Goal: Task Accomplishment & Management: Use online tool/utility

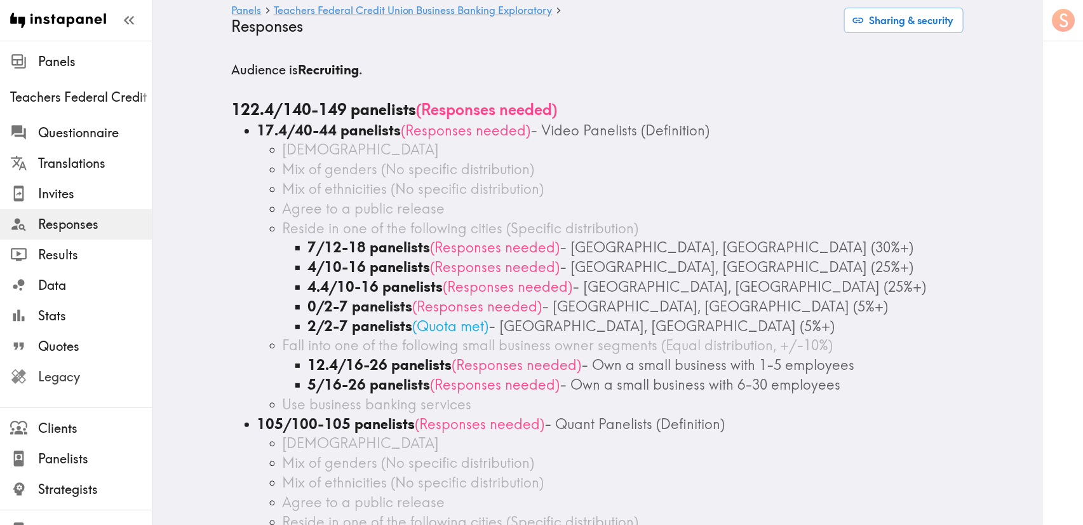
click at [72, 383] on span "Legacy" at bounding box center [95, 377] width 114 height 18
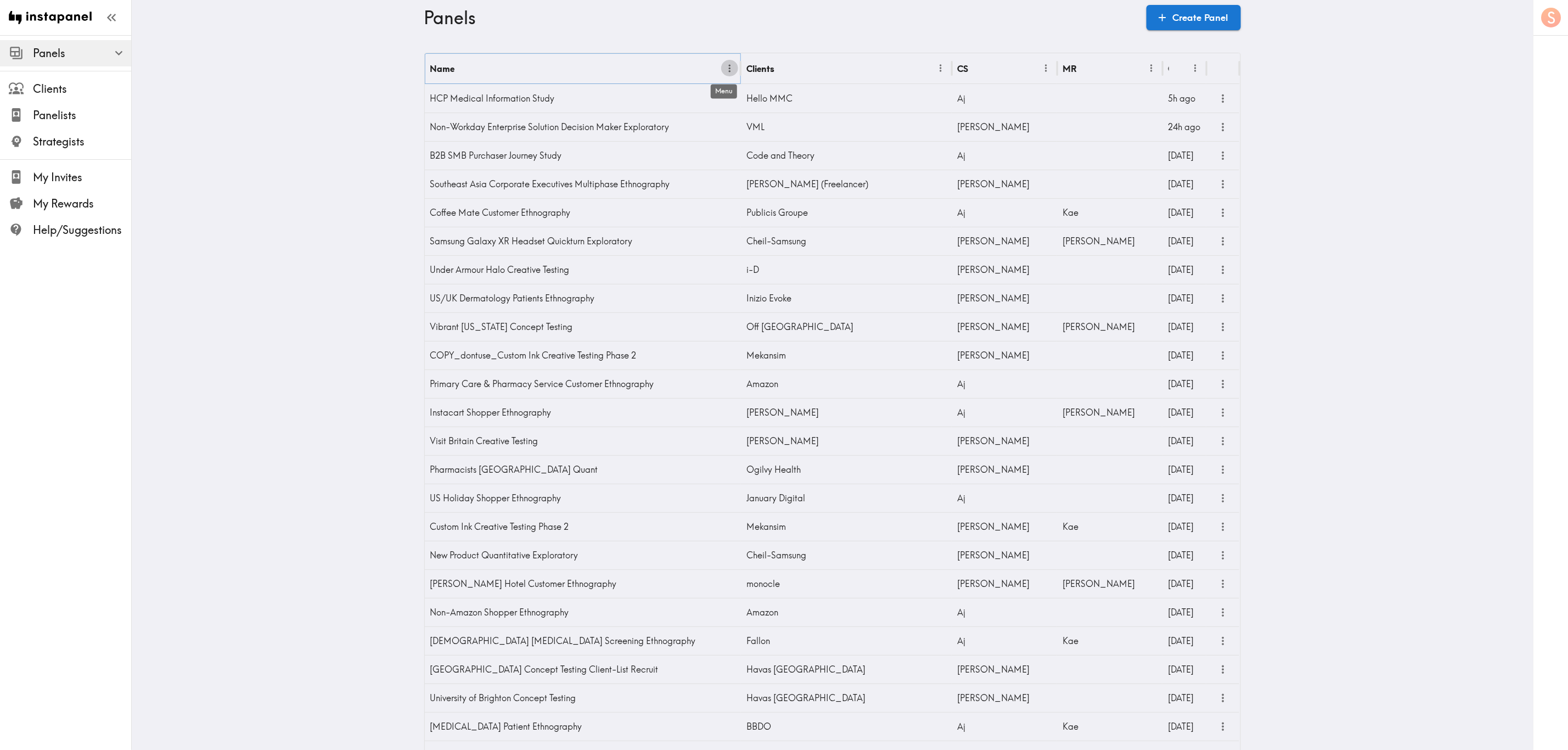
click at [727, 69] on icon "Menu" at bounding box center [729, 67] width 11 height 11
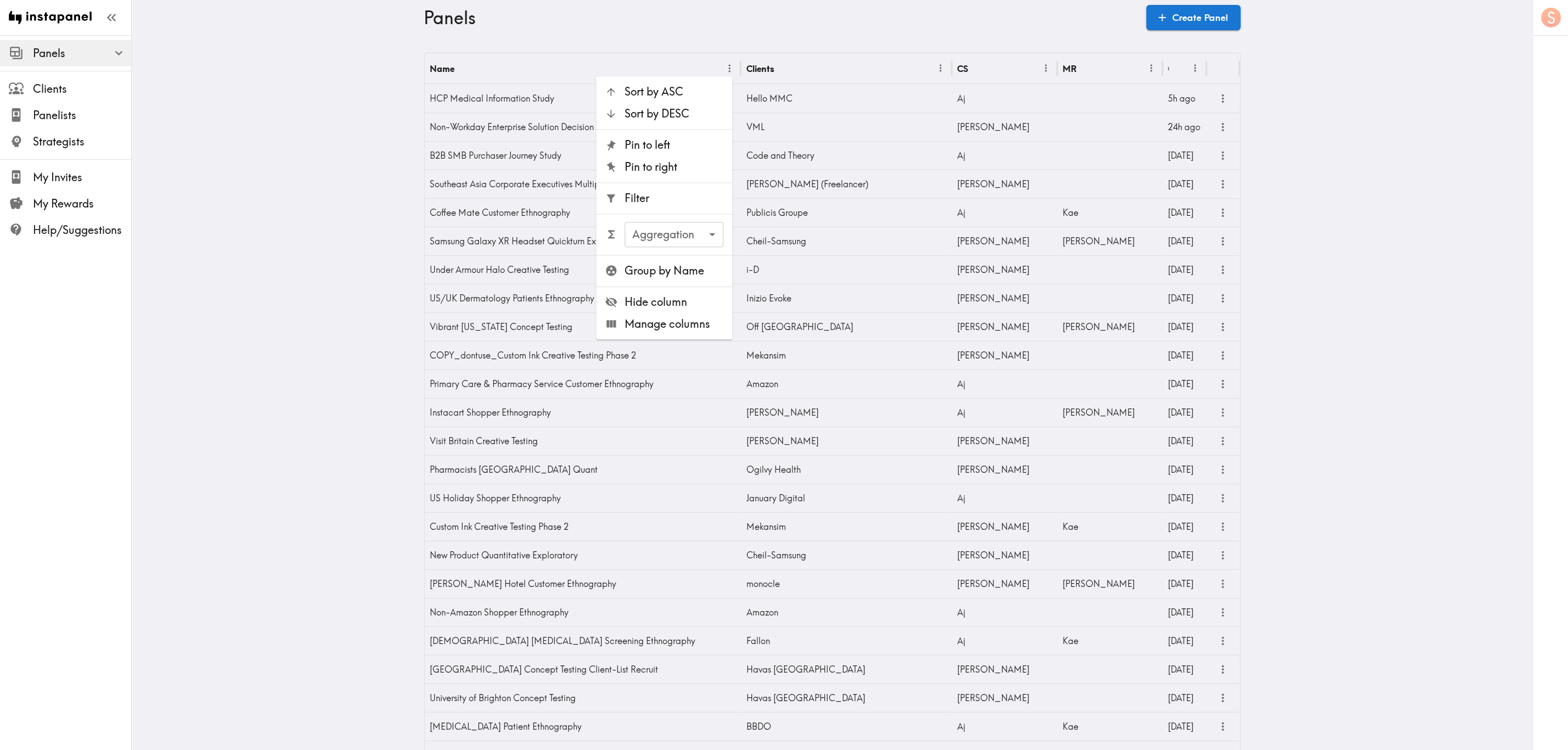
click at [670, 193] on span "Filter" at bounding box center [675, 199] width 98 height 16
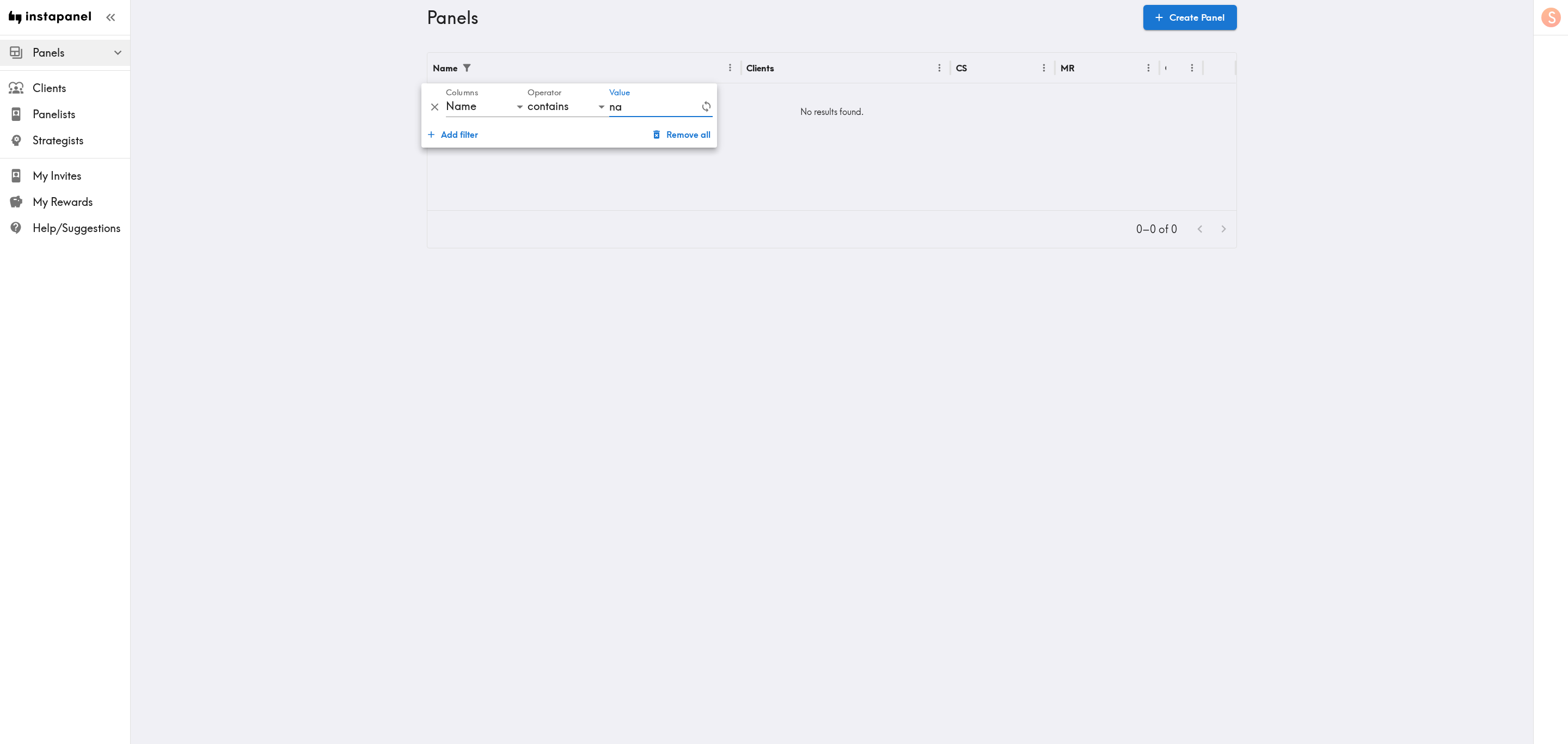
type input "n"
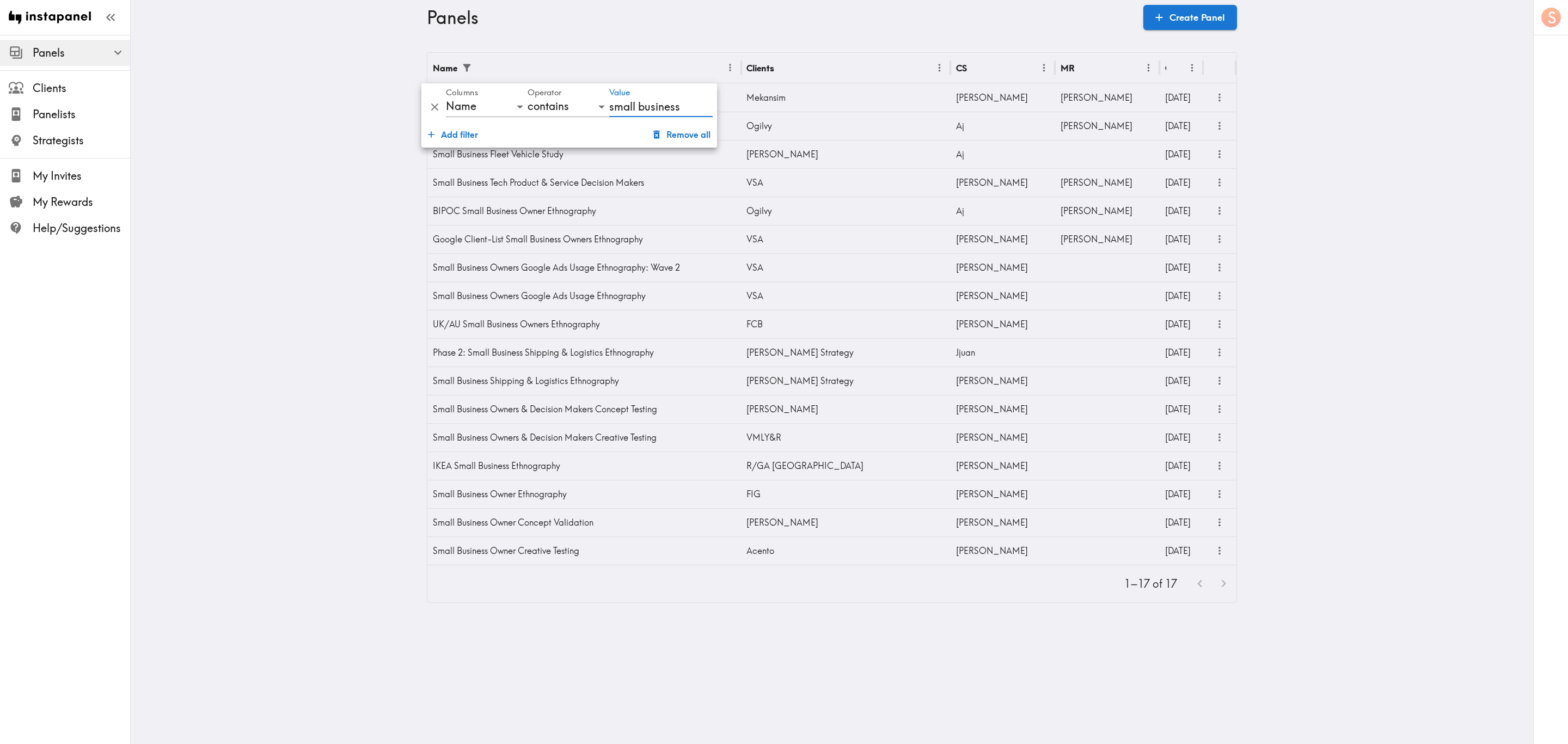
type input "small business"
click at [1315, 315] on main "Panels Create Panel Name Clients CS MR Created Custom Ink Small Business Prosum…" at bounding box center [831, 327] width 1403 height 585
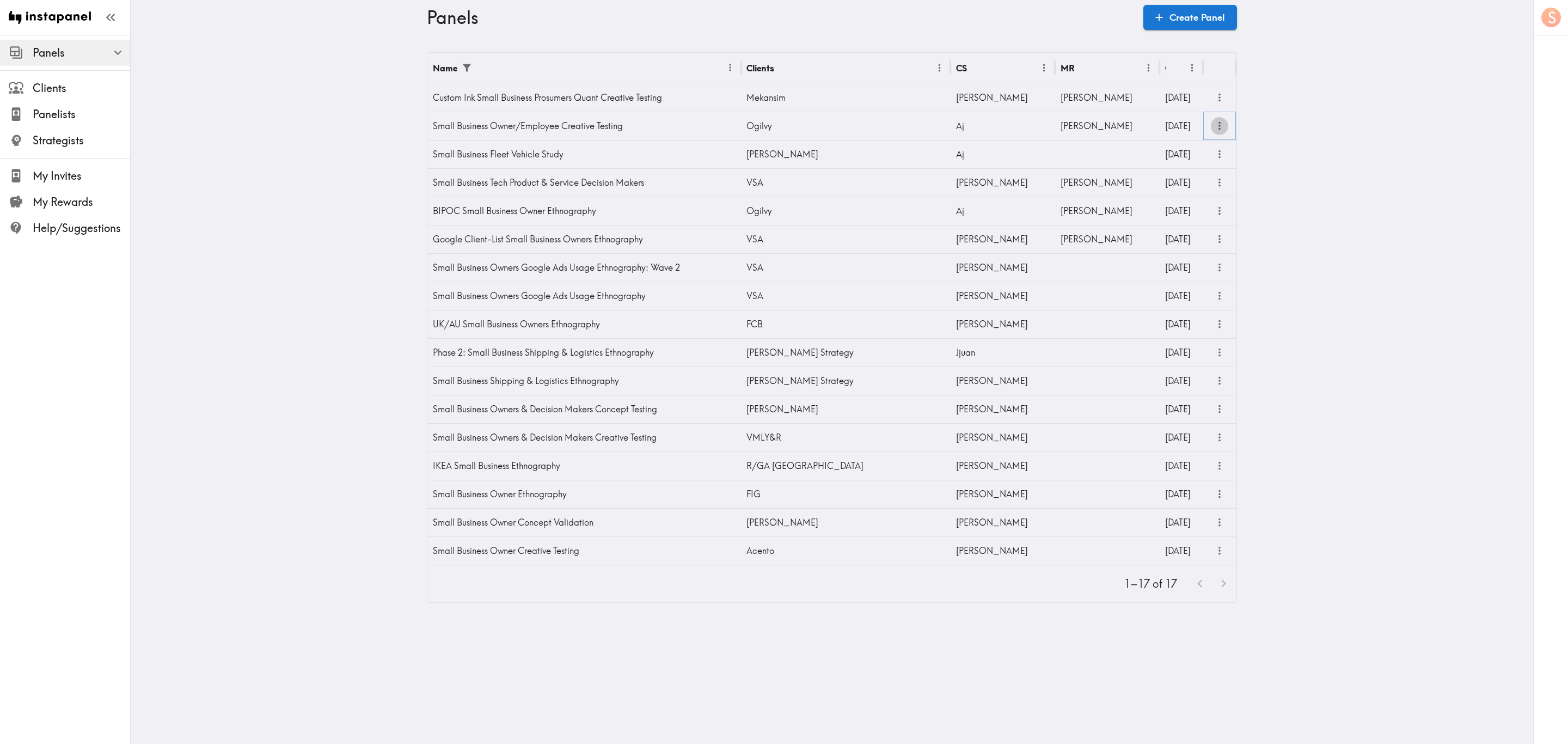
click at [1213, 128] on icon "more" at bounding box center [1219, 126] width 13 height 13
drag, startPoint x: 1164, startPoint y: 322, endPoint x: 1325, endPoint y: 270, distance: 169.2
click at [1325, 270] on main "Panels Create Panel Name Clients CS MR Created Custom Ink Small Business Prosum…" at bounding box center [831, 327] width 1403 height 585
click at [117, 51] on icon "button" at bounding box center [117, 52] width 15 height 15
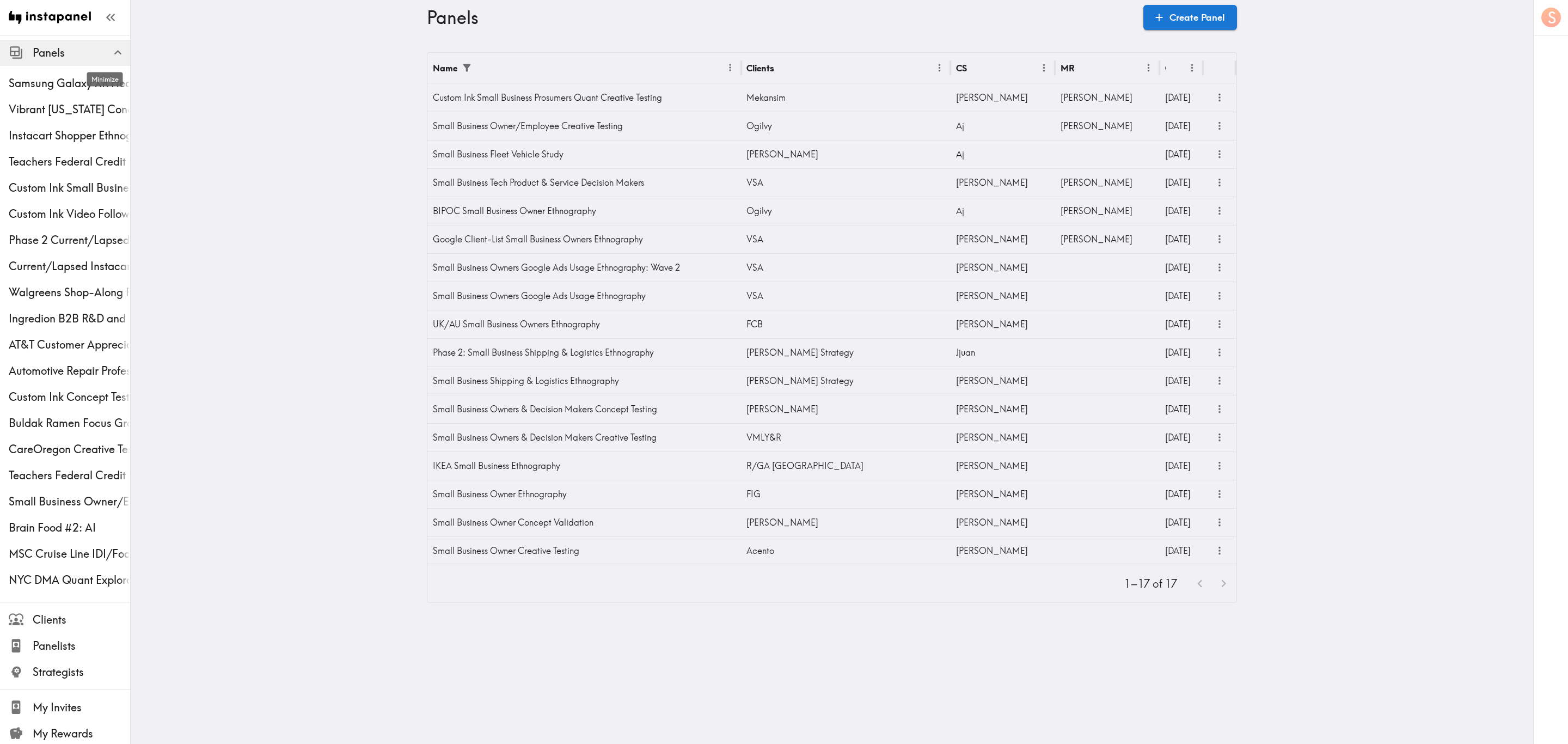
click at [111, 52] on icon "button" at bounding box center [117, 52] width 15 height 15
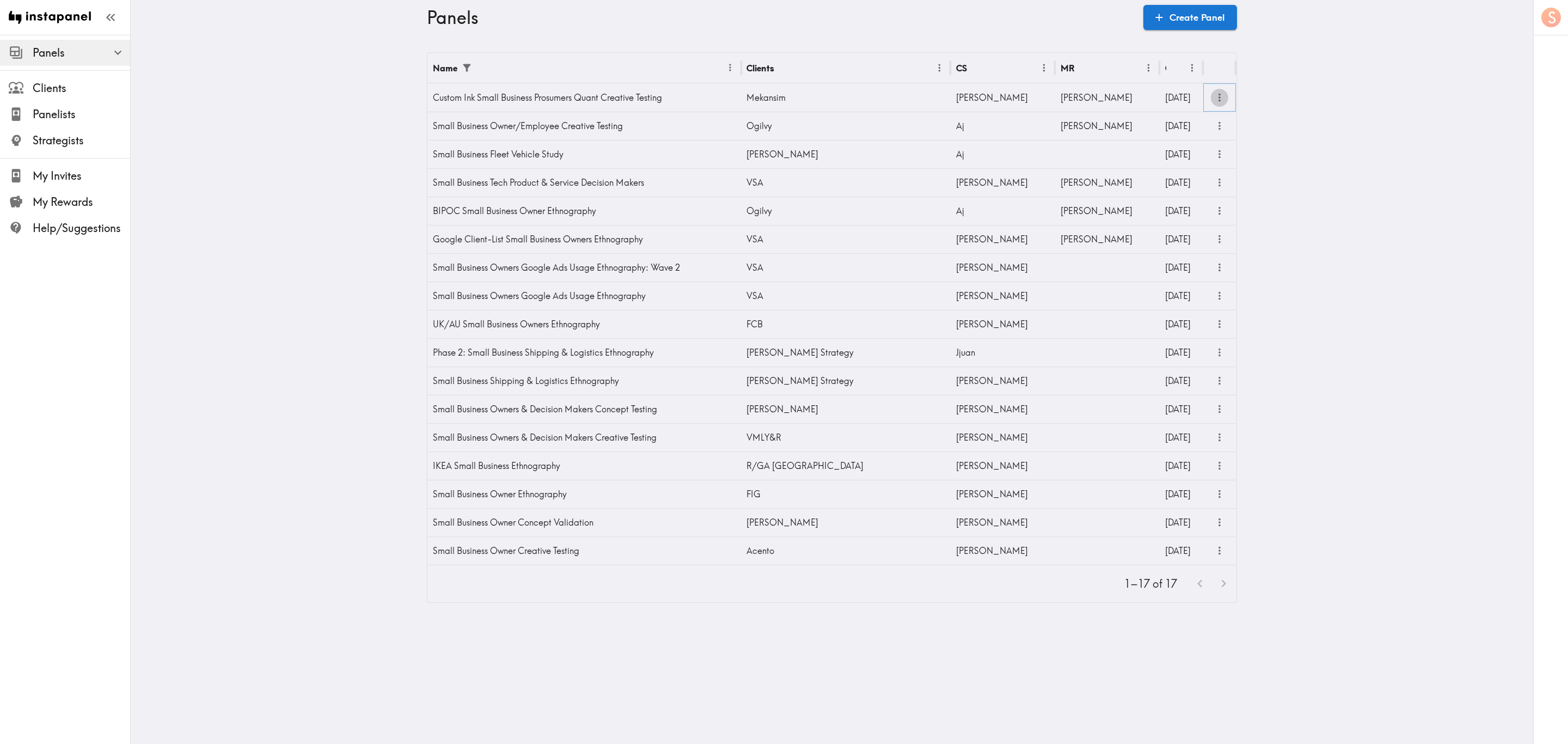
click at [1218, 97] on icon "more" at bounding box center [1219, 98] width 13 height 13
click at [1184, 201] on li "Results" at bounding box center [1170, 209] width 106 height 21
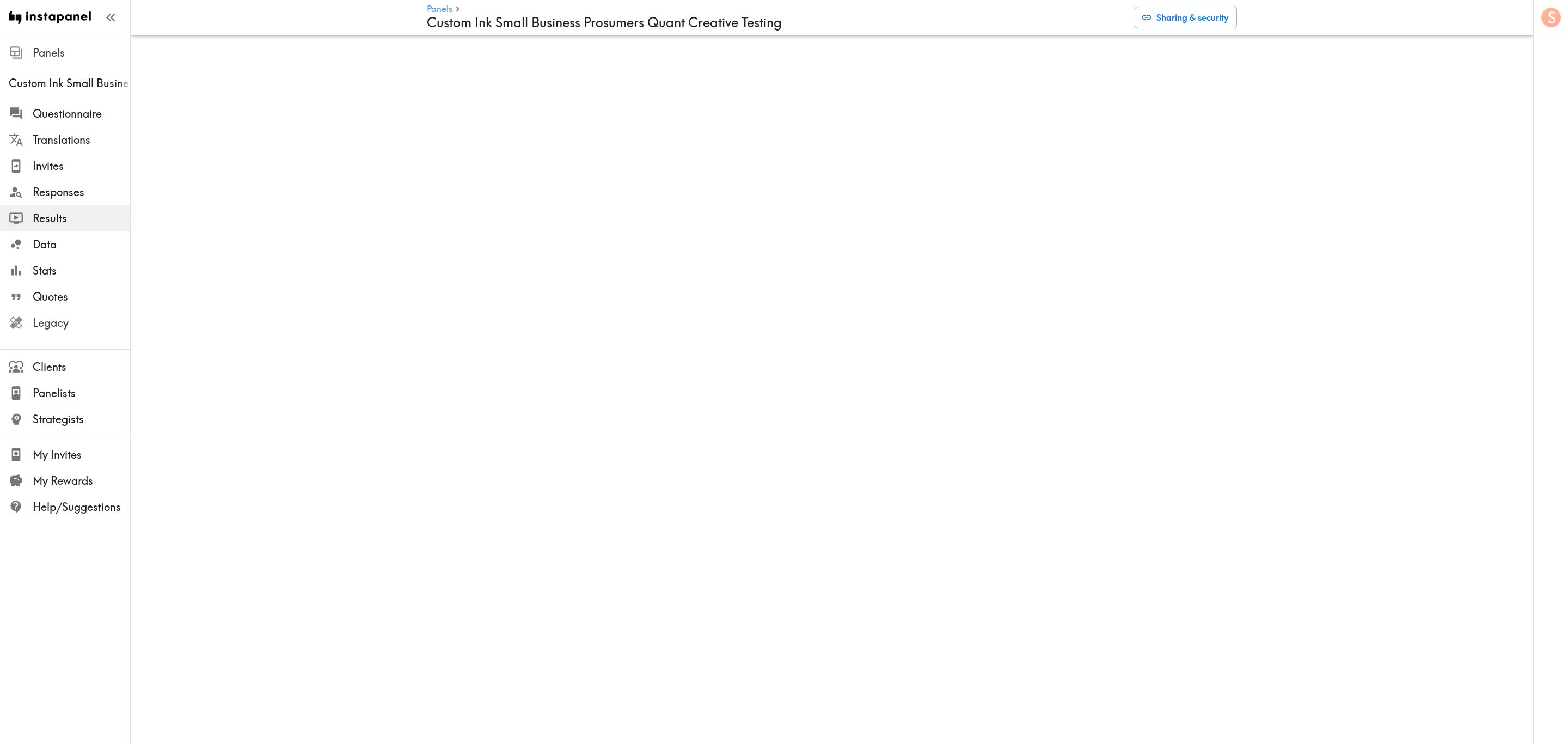
click at [110, 328] on span "Legacy" at bounding box center [81, 323] width 98 height 15
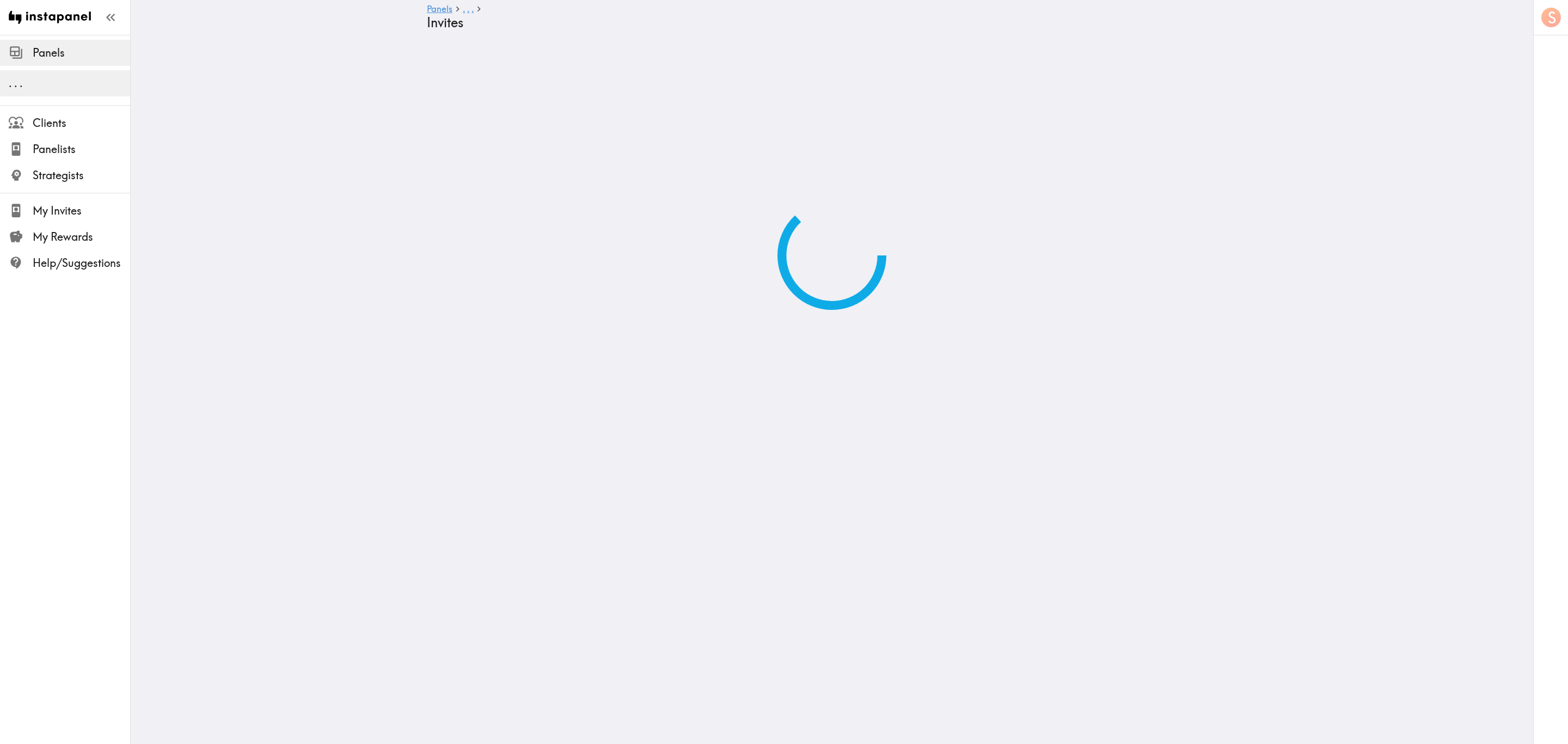
click at [853, 235] on icon at bounding box center [832, 255] width 117 height 117
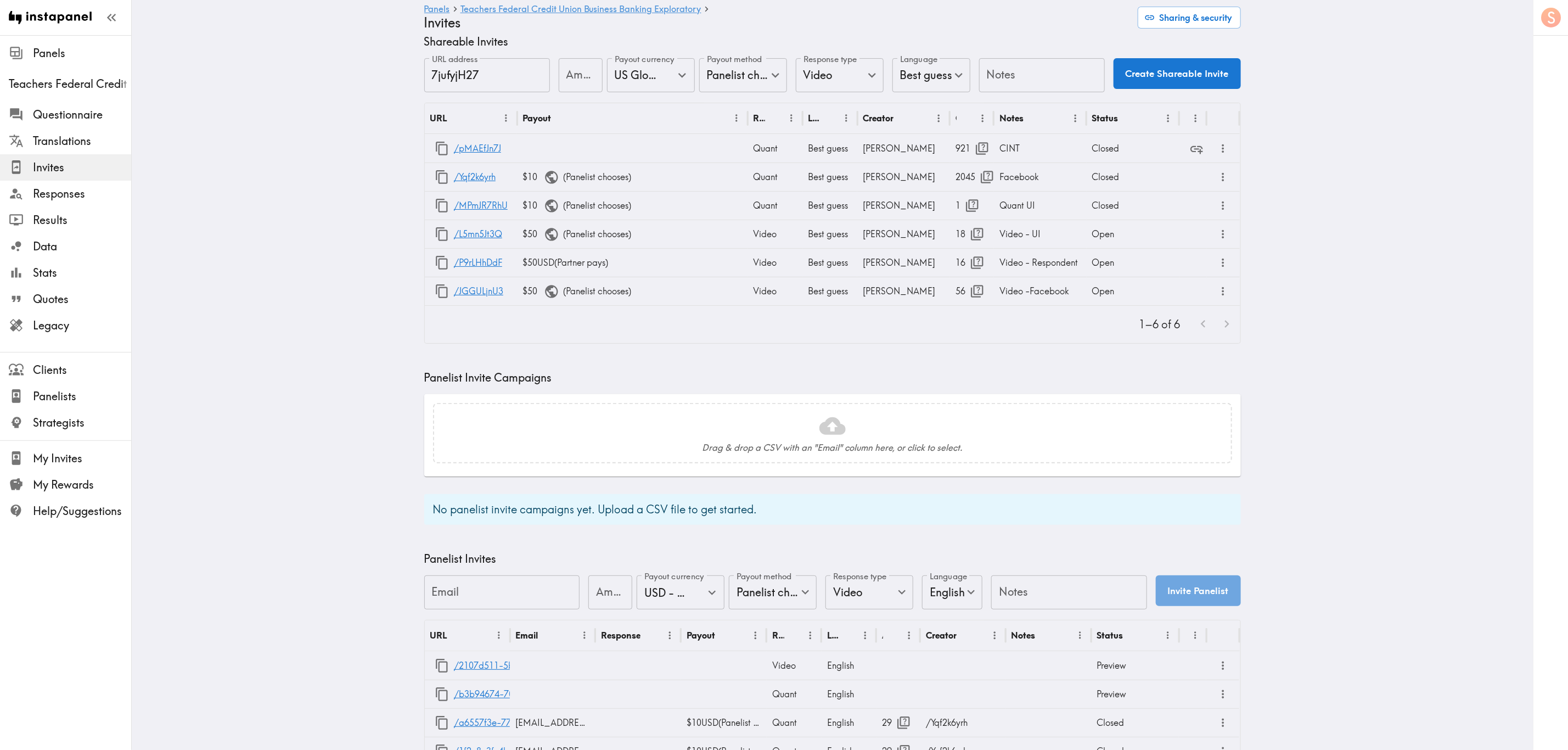
scroll to position [82, 0]
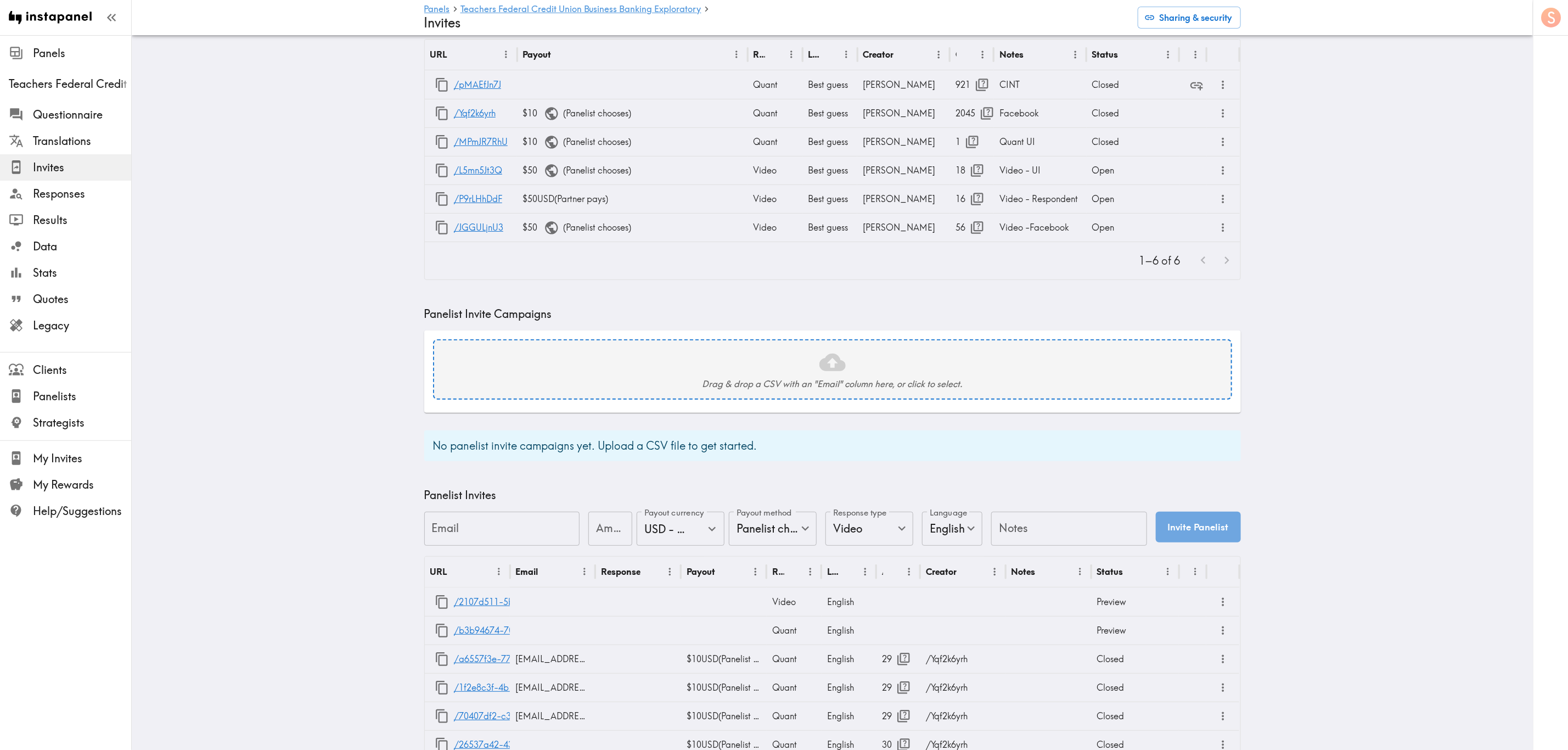
click at [820, 369] on icon at bounding box center [833, 362] width 26 height 17
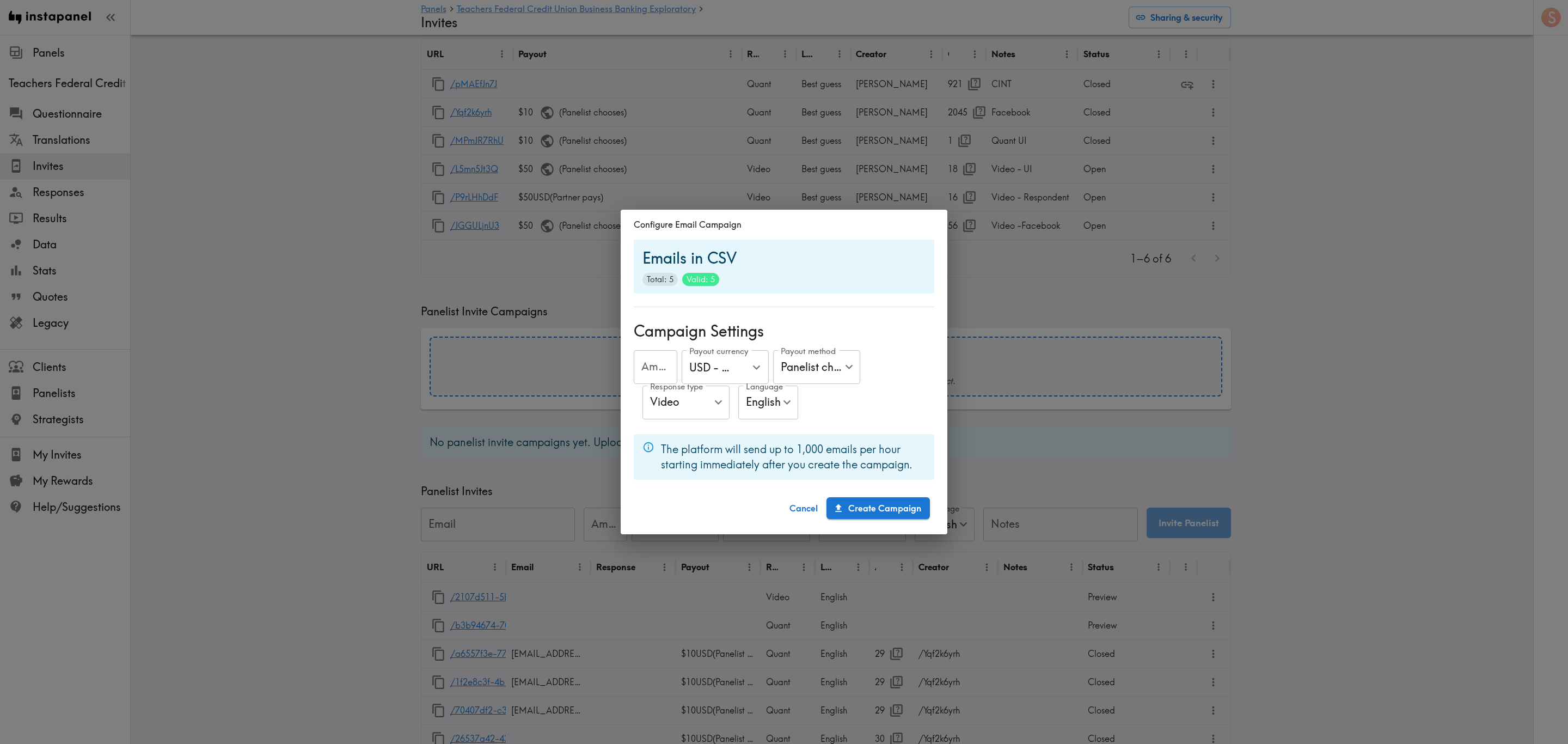
click at [649, 359] on div "Amount Amount" at bounding box center [655, 368] width 44 height 35
type input "50"
click at [881, 516] on button "Create Campaign" at bounding box center [878, 507] width 104 height 21
